Goal: Use online tool/utility: Utilize a website feature to perform a specific function

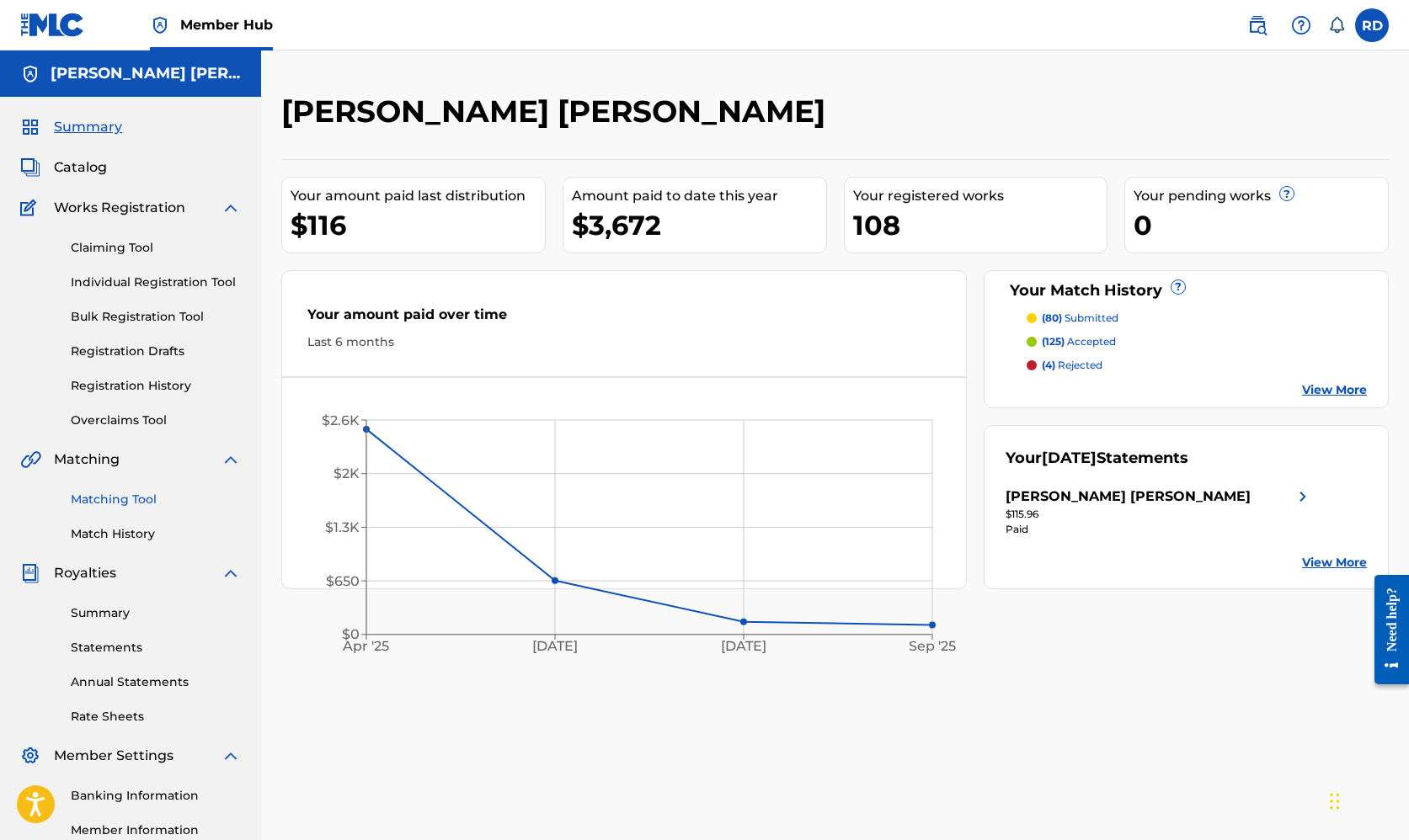
click at [104, 502] on link "Matching Tool" at bounding box center [155, 500] width 170 height 17
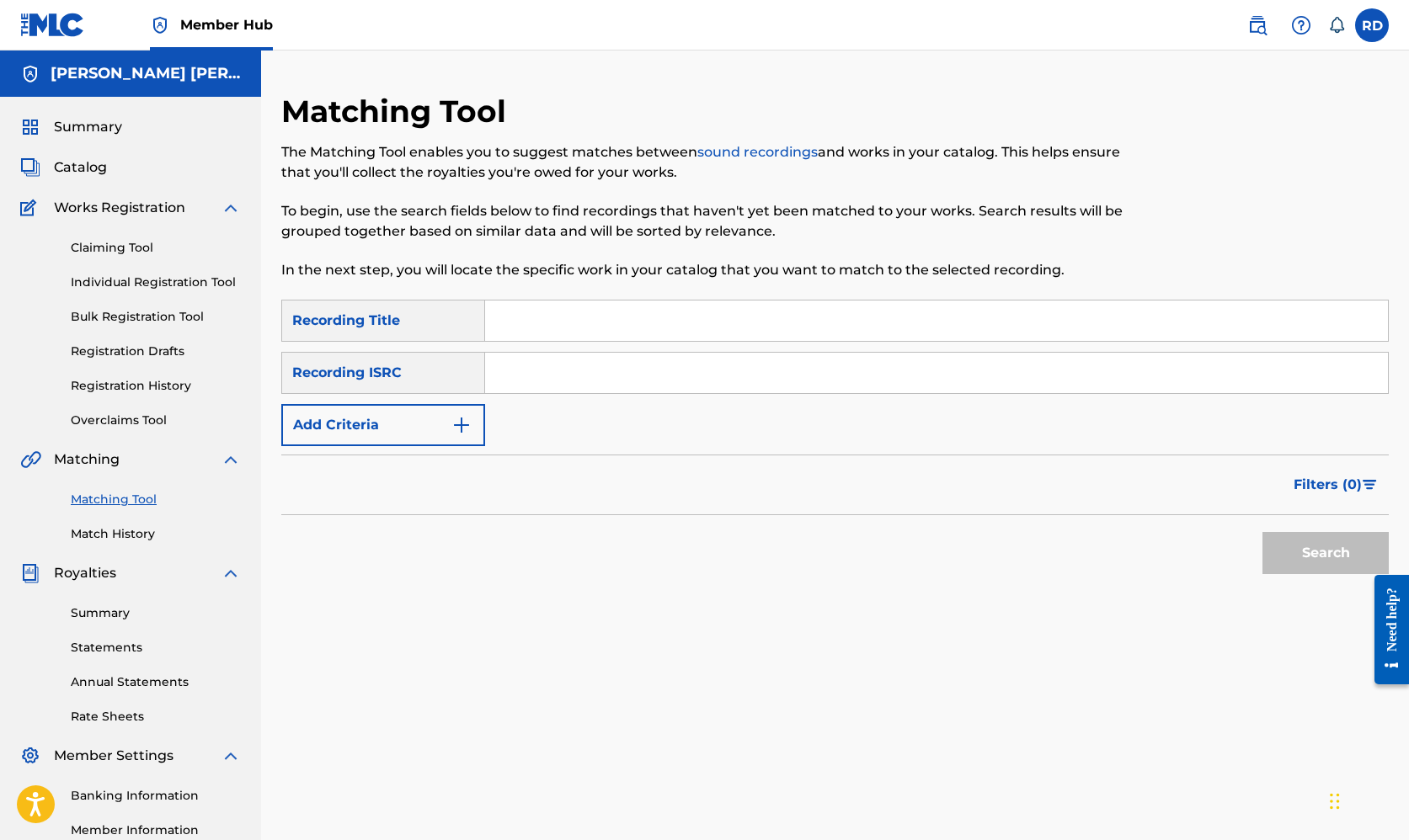
click at [509, 313] on input "Search Form" at bounding box center [937, 320] width 903 height 41
type input "summertimeting"
click at [1326, 553] on button "Search" at bounding box center [1326, 553] width 127 height 43
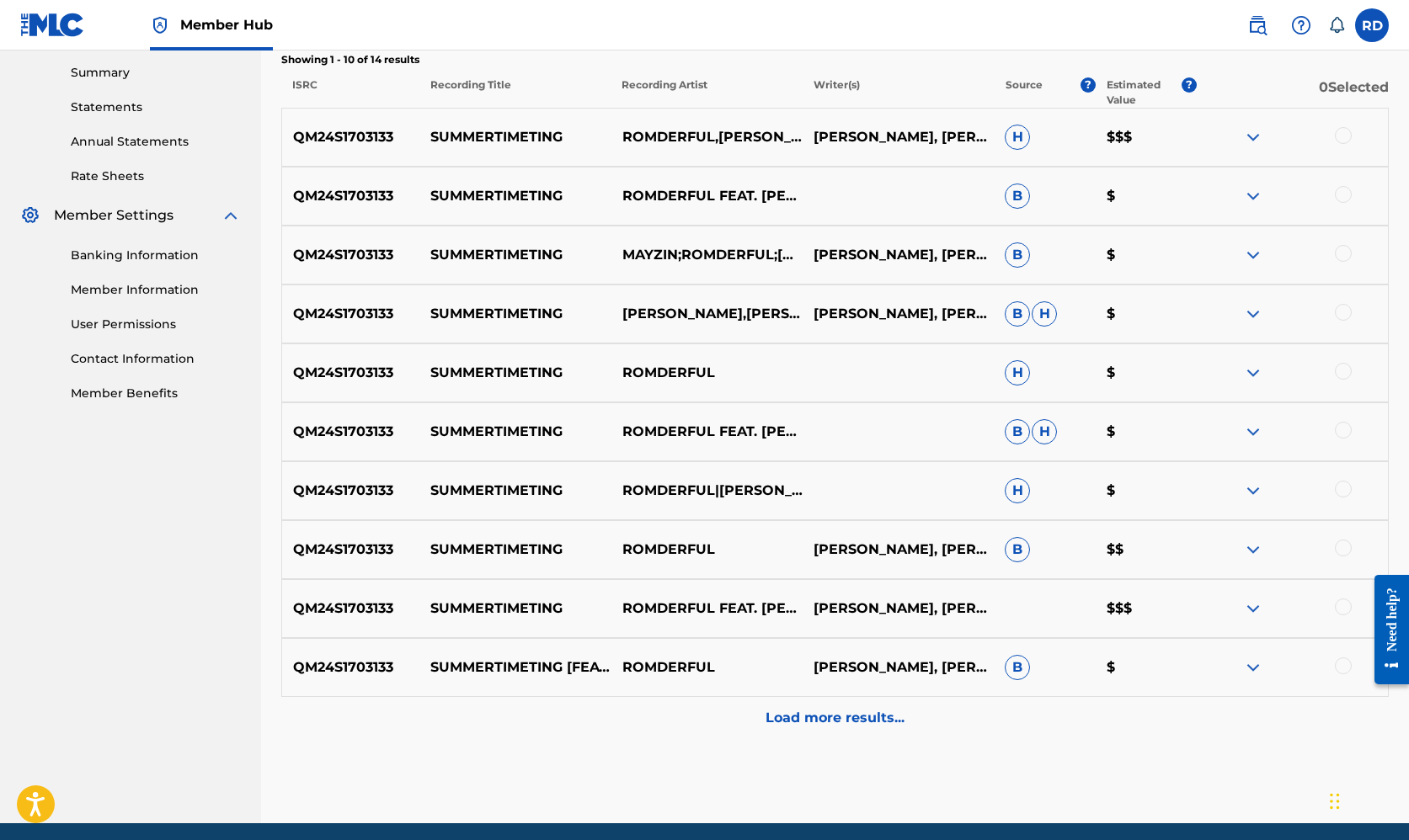
scroll to position [548, 0]
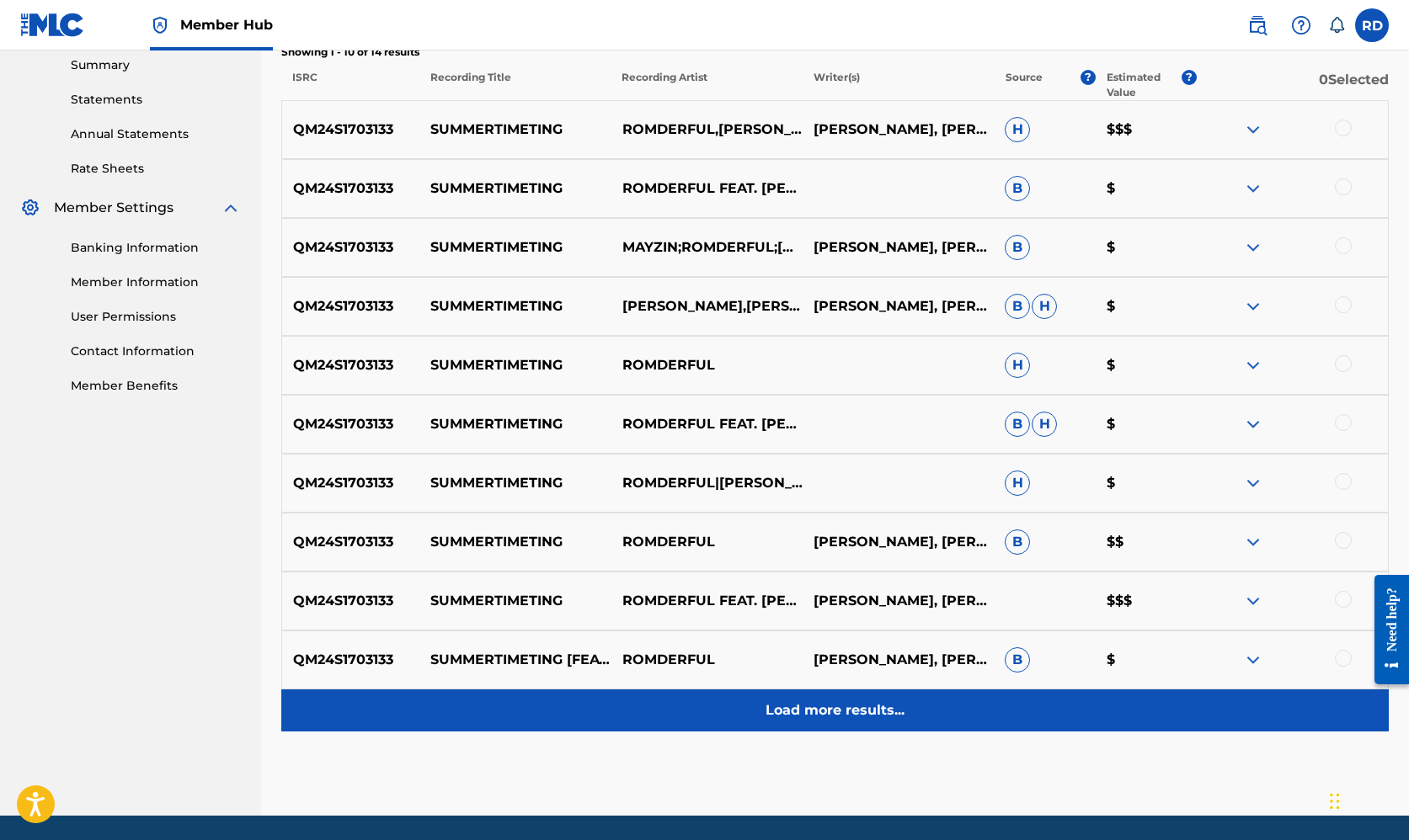
click at [799, 719] on p "Load more results..." at bounding box center [835, 710] width 139 height 20
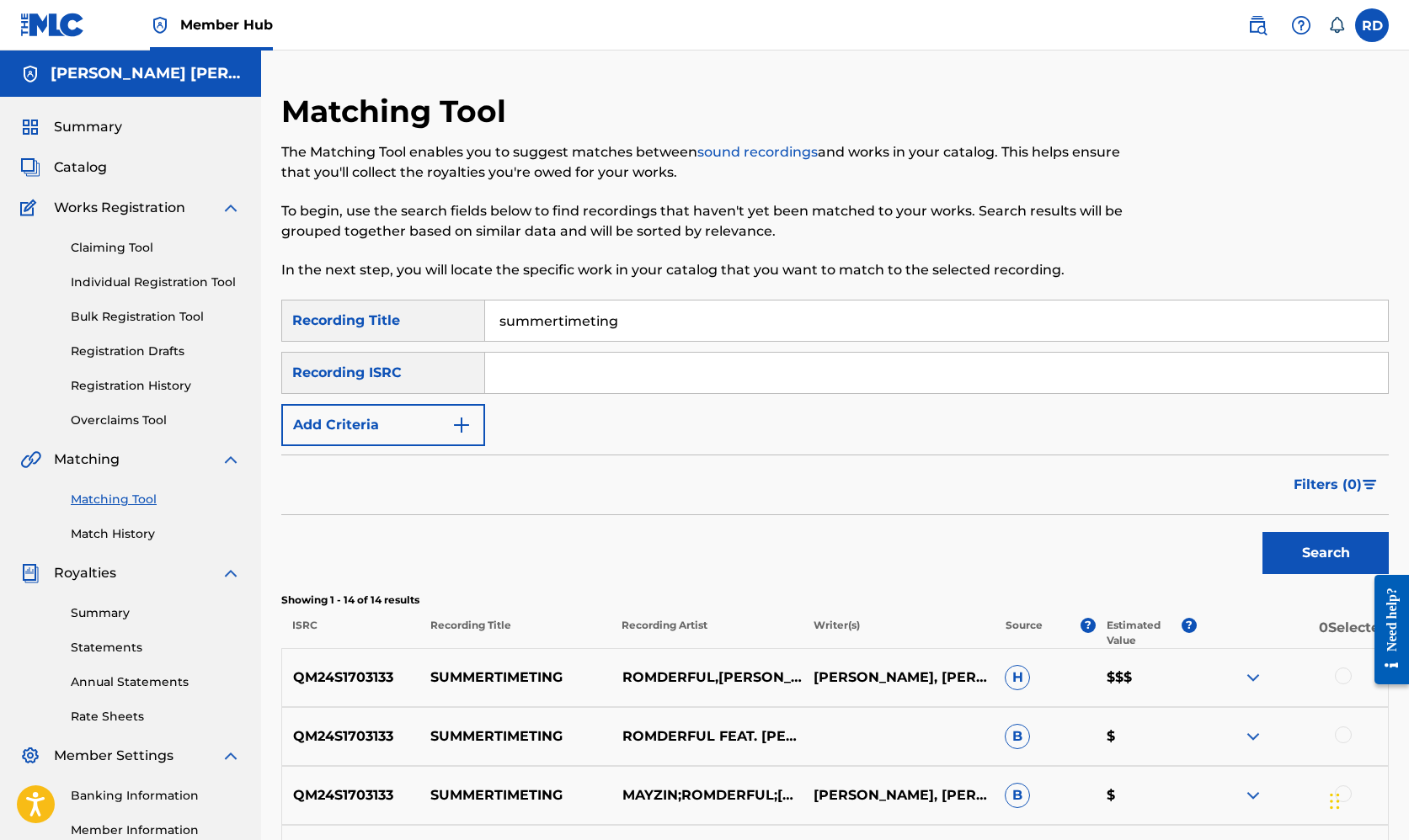
scroll to position [0, 0]
